Goal: Find contact information: Find contact information

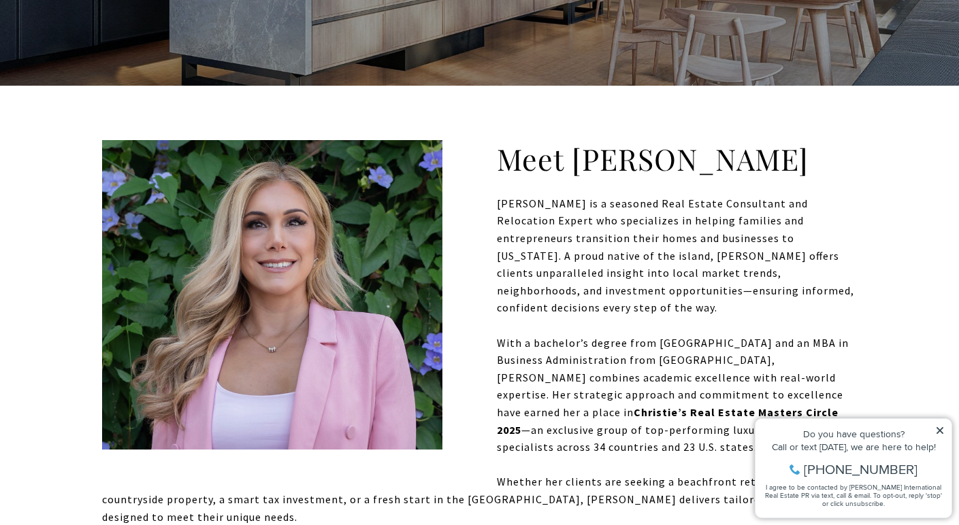
scroll to position [323, 0]
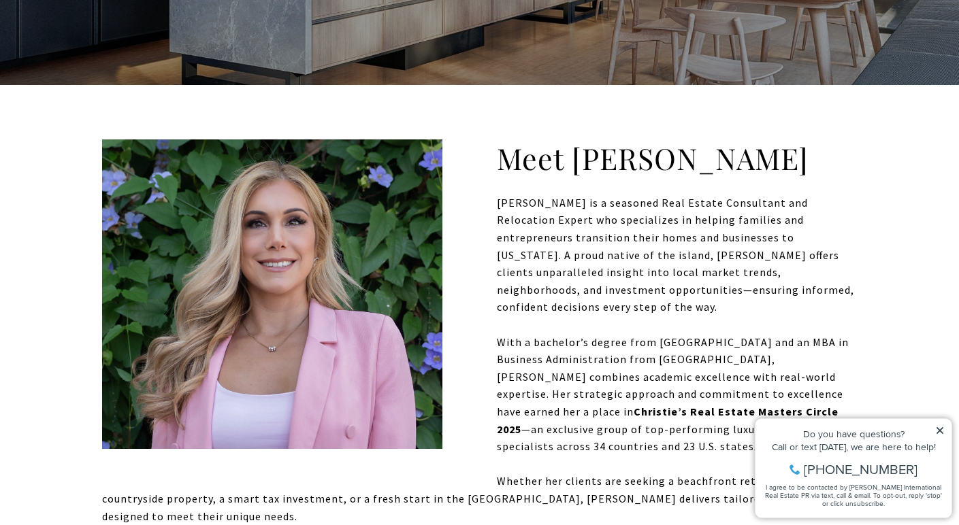
click at [942, 431] on icon at bounding box center [940, 431] width 10 height 10
click at [941, 432] on icon at bounding box center [940, 431] width 10 height 10
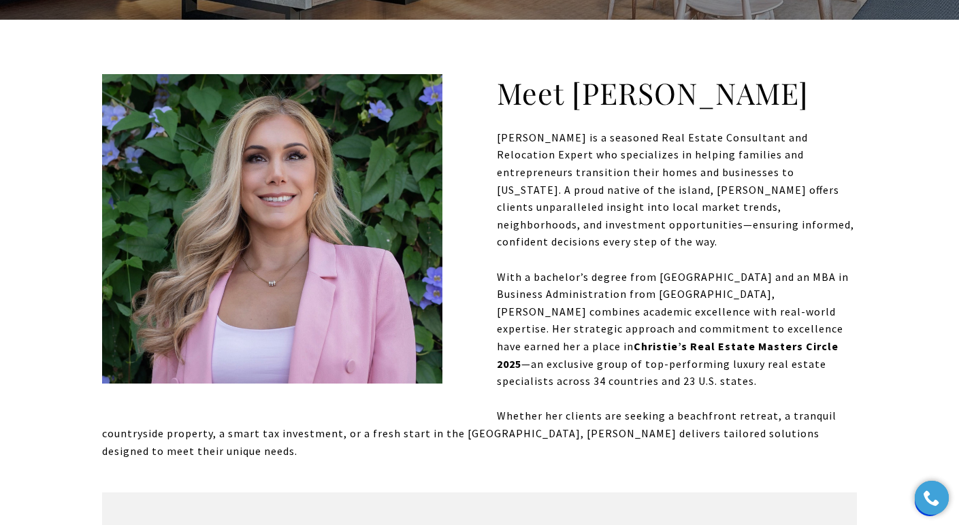
scroll to position [393, 0]
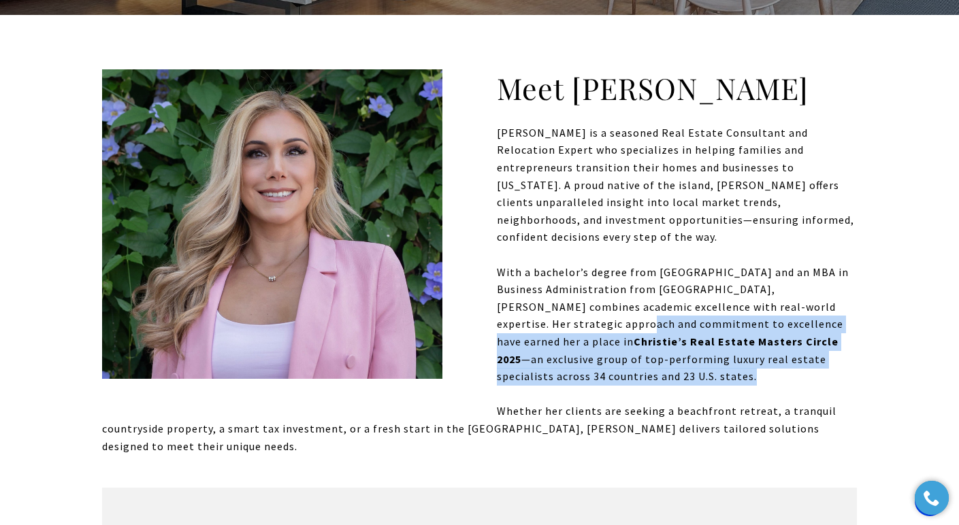
drag, startPoint x: 847, startPoint y: 344, endPoint x: 566, endPoint y: 296, distance: 285.2
click at [568, 299] on p "With a bachelor’s degree from [GEOGRAPHIC_DATA] and an MBA in Business Administ…" at bounding box center [479, 325] width 755 height 122
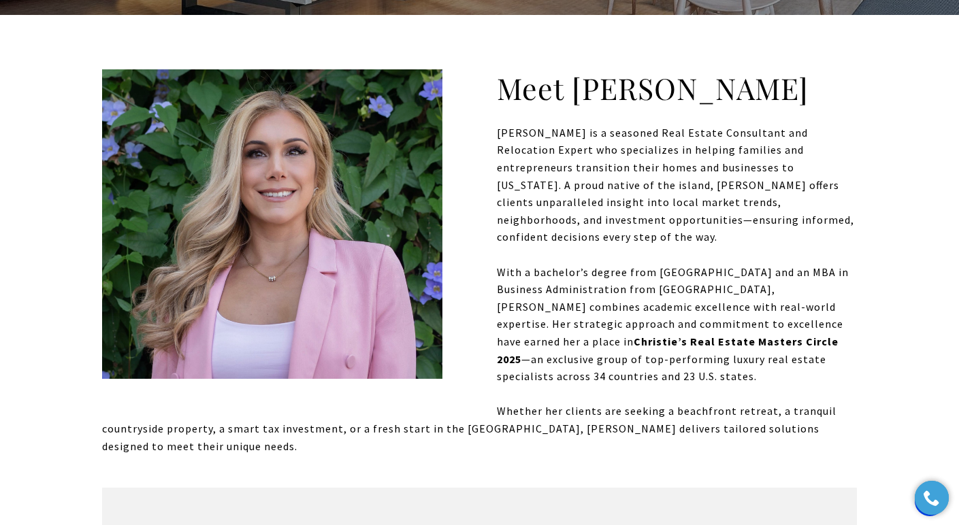
click at [565, 295] on p "With a bachelor’s degree from [GEOGRAPHIC_DATA] and an MBA in Business Administ…" at bounding box center [479, 325] width 755 height 122
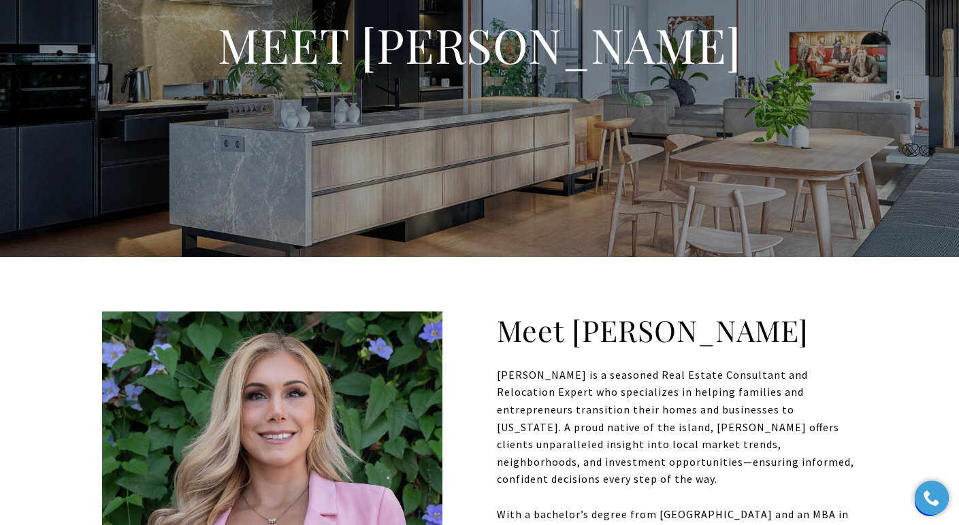
scroll to position [0, 0]
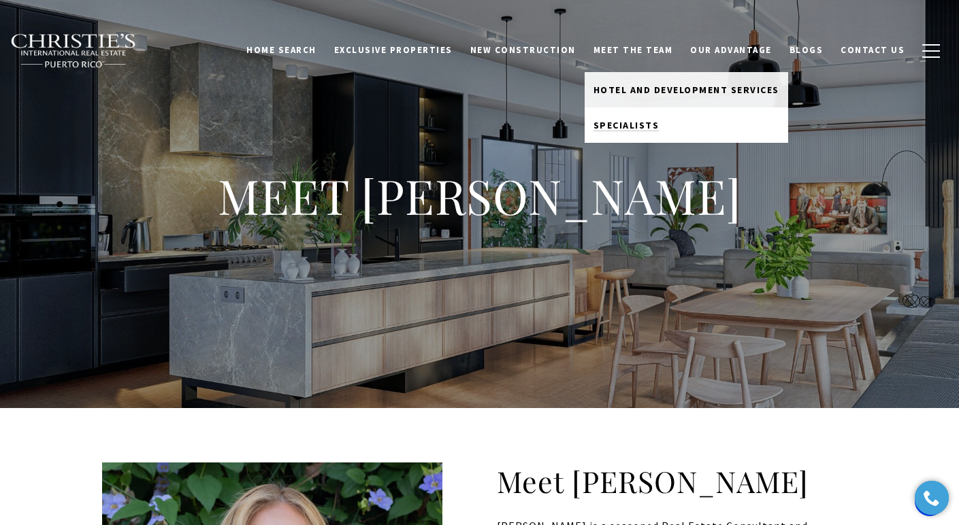
click at [660, 125] on span "Specialists" at bounding box center [627, 125] width 66 height 12
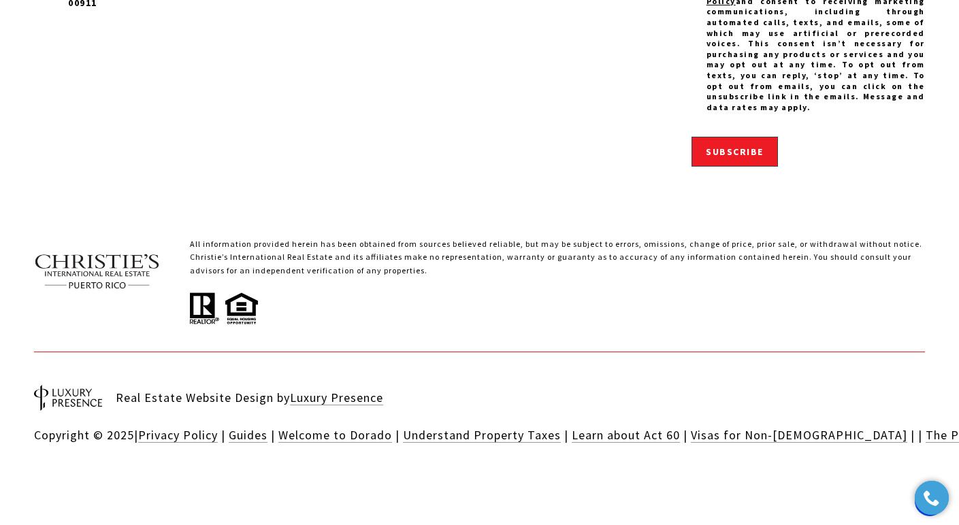
scroll to position [4670, 0]
